Goal: Find specific page/section: Find specific page/section

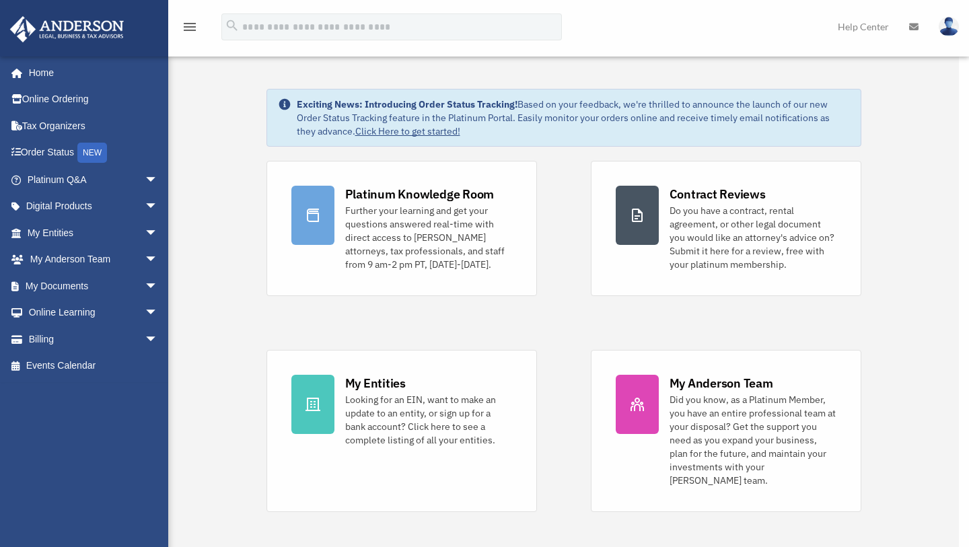
click at [42, 231] on div "x" at bounding box center [484, 273] width 969 height 547
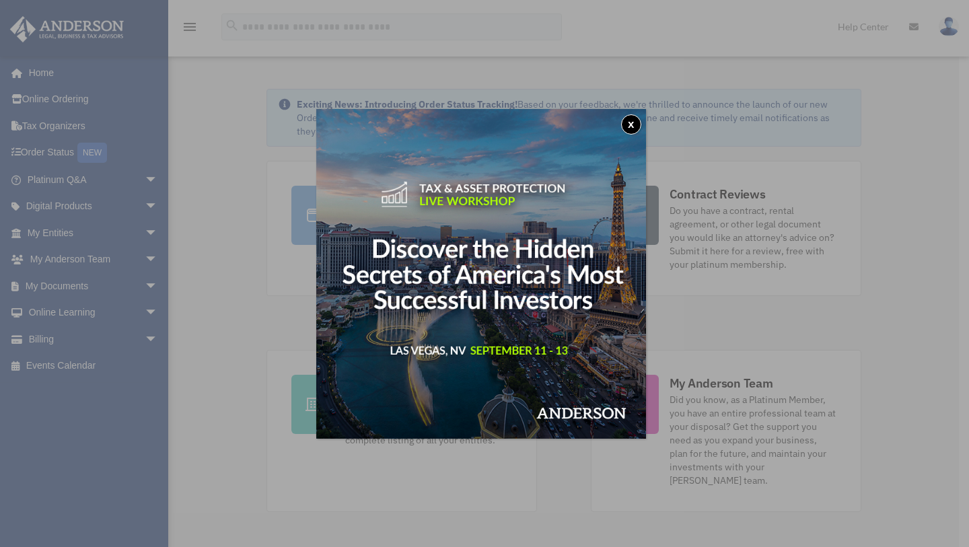
click at [632, 124] on button "x" at bounding box center [631, 124] width 20 height 20
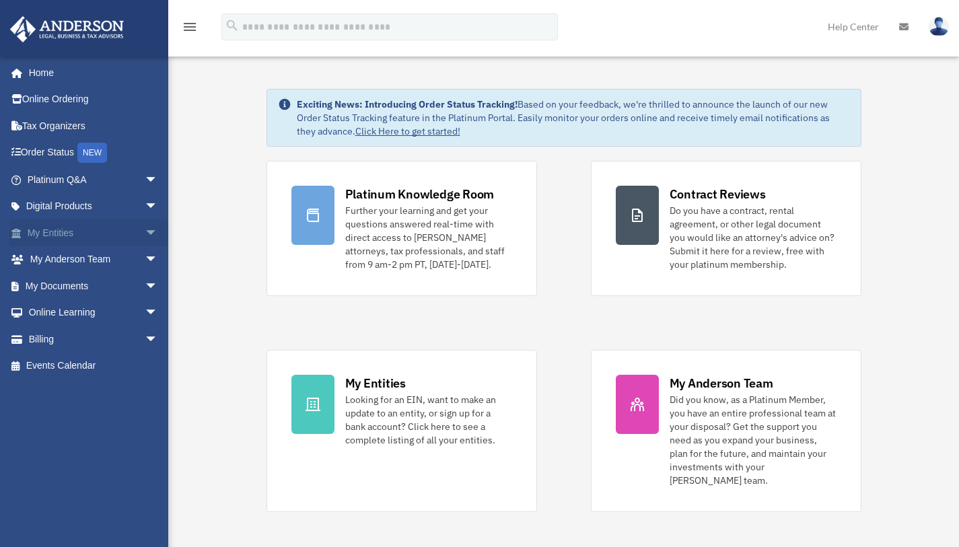
click at [64, 225] on link "My Entities arrow_drop_down" at bounding box center [93, 232] width 169 height 27
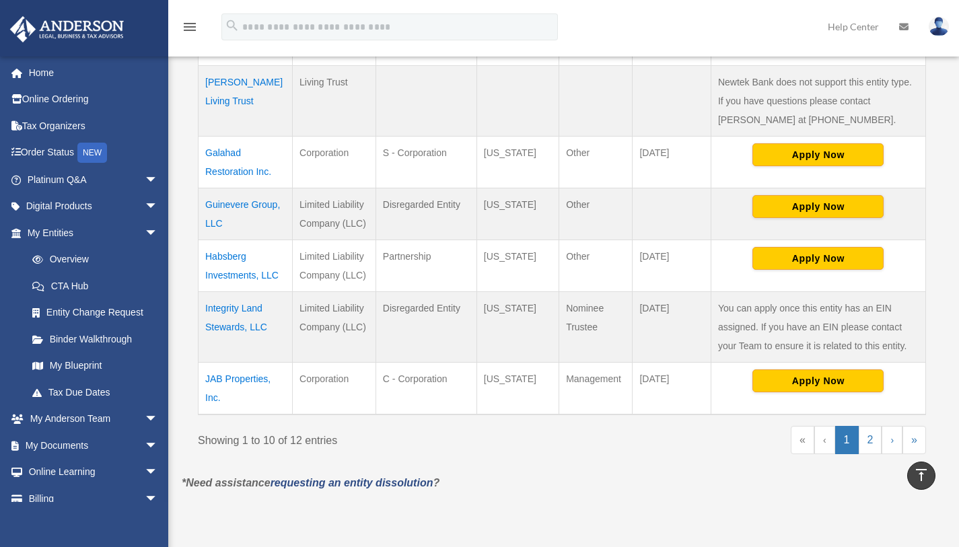
scroll to position [605, 0]
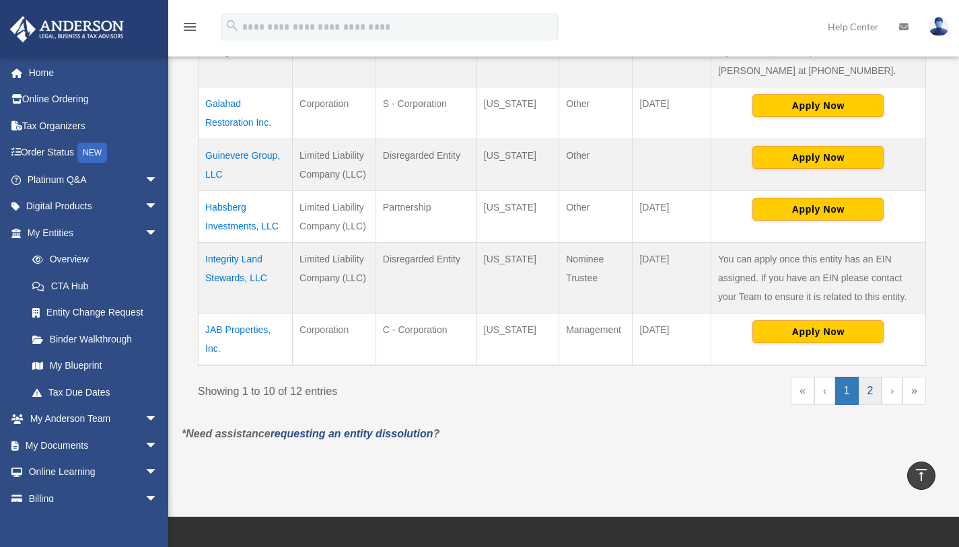
click at [876, 377] on link "2" at bounding box center [870, 391] width 24 height 28
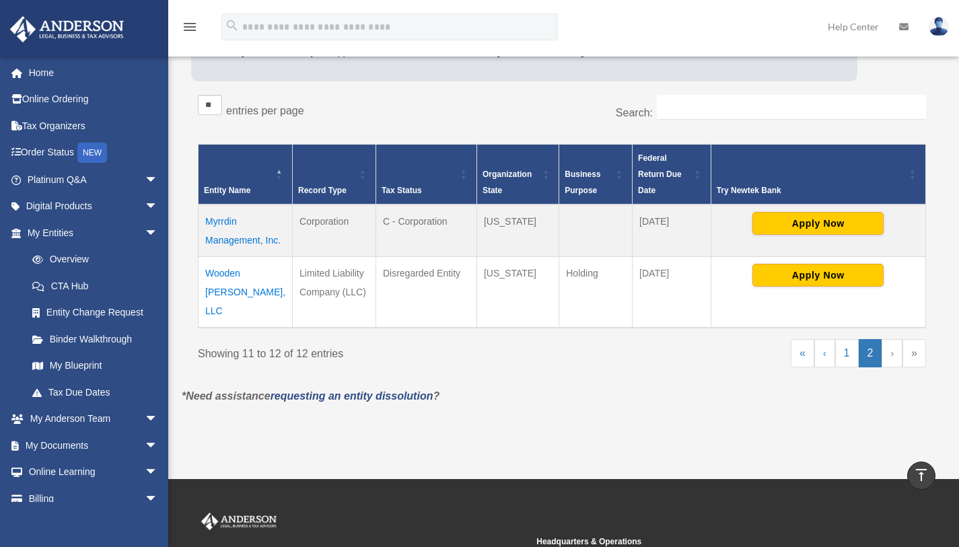
scroll to position [174, 0]
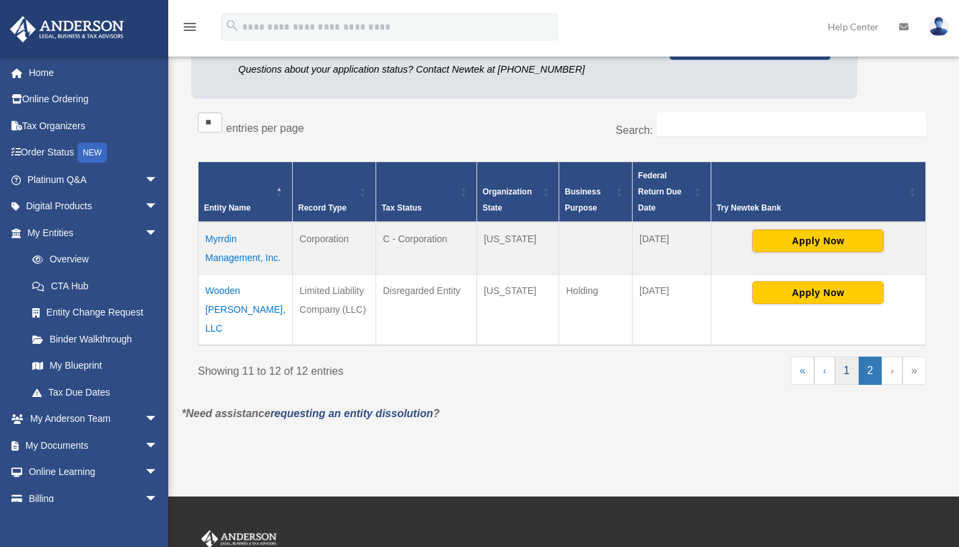
click at [846, 366] on link "1" at bounding box center [847, 371] width 24 height 28
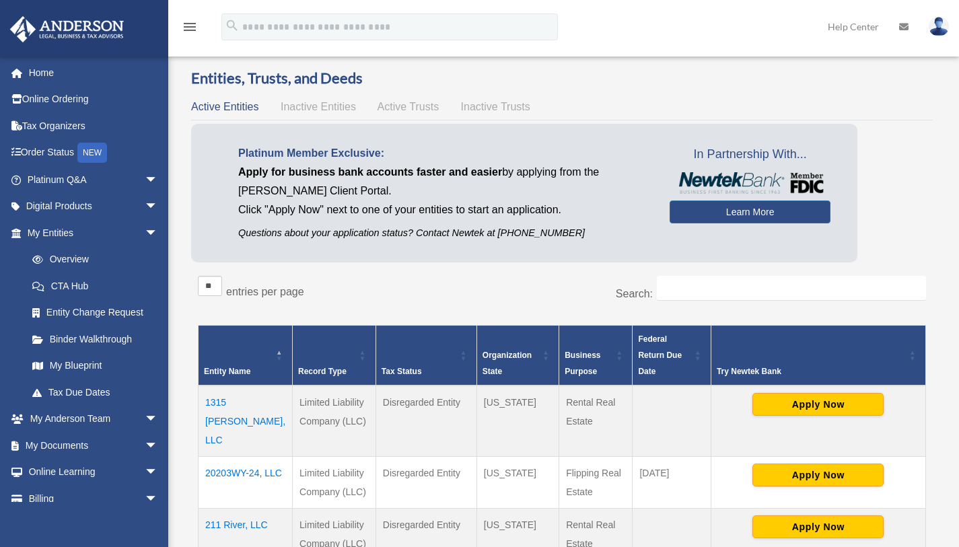
scroll to position [0, 0]
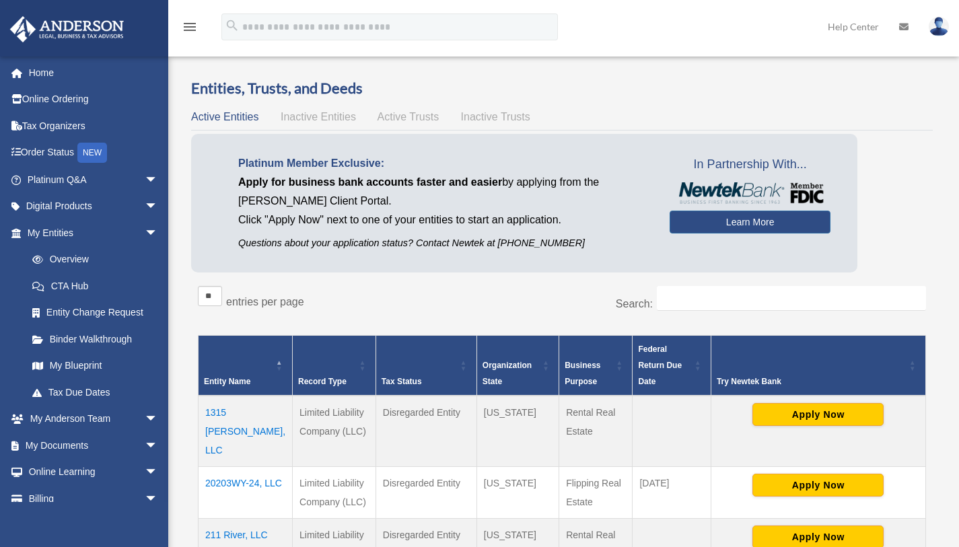
click at [402, 118] on span "Active Trusts" at bounding box center [408, 116] width 62 height 11
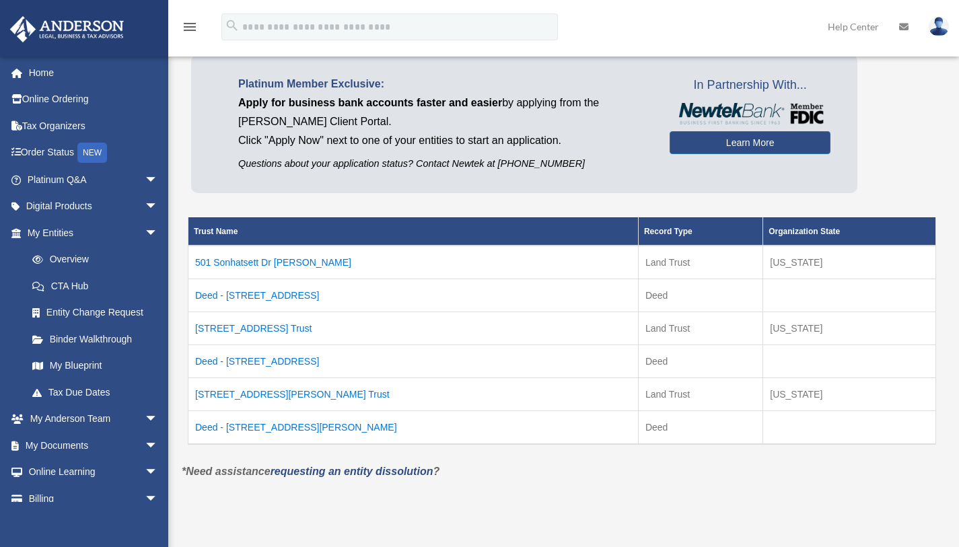
scroll to position [135, 0]
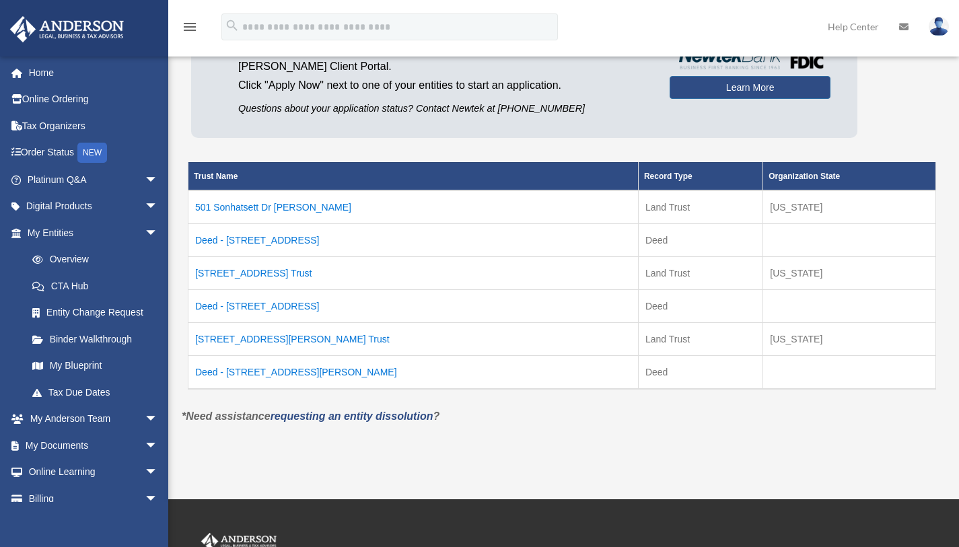
click at [267, 204] on td "501 Sonhatsett Dr [PERSON_NAME]" at bounding box center [413, 207] width 450 height 34
